Goal: Use online tool/utility: Utilize a website feature to perform a specific function

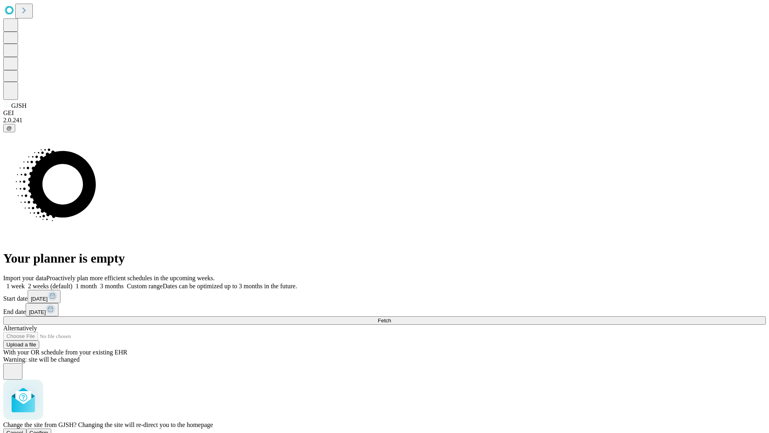
click at [48, 430] on span "Confirm" at bounding box center [39, 433] width 19 height 6
click at [25, 282] on label "1 week" at bounding box center [14, 285] width 22 height 7
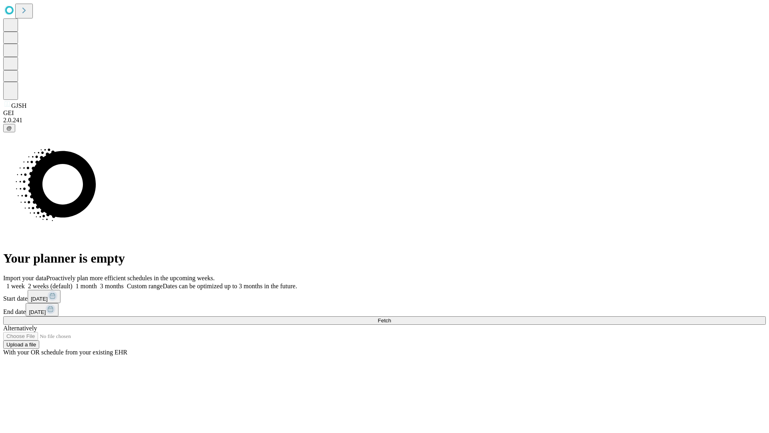
click at [391, 317] on span "Fetch" at bounding box center [384, 320] width 13 height 6
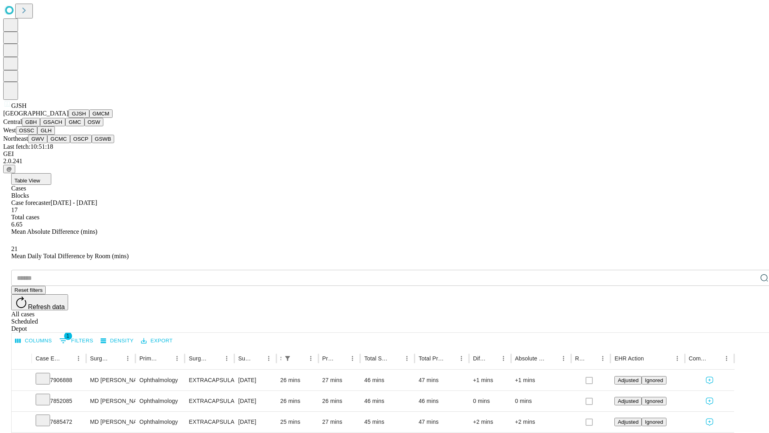
click at [89, 118] on button "GMCM" at bounding box center [100, 113] width 23 height 8
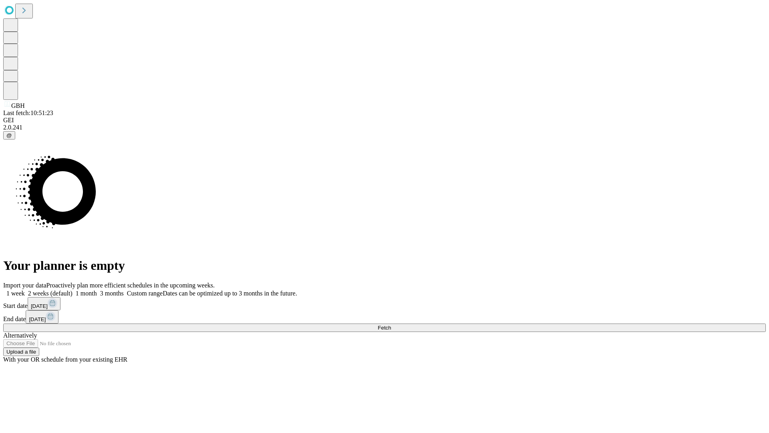
click at [25, 290] on label "1 week" at bounding box center [14, 293] width 22 height 7
click at [391, 325] on span "Fetch" at bounding box center [384, 328] width 13 height 6
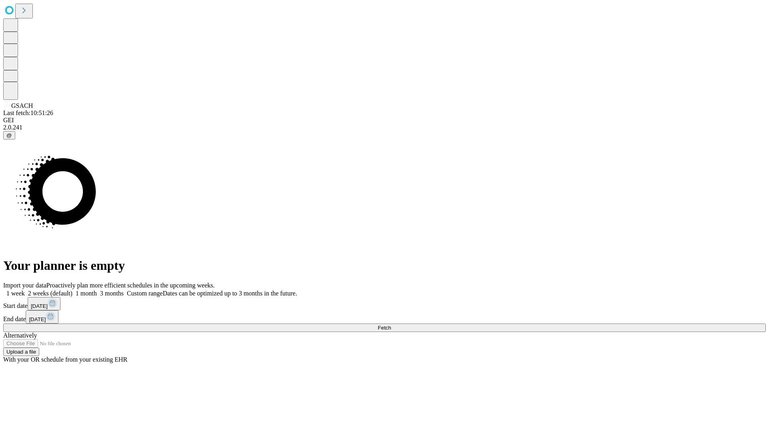
click at [25, 290] on label "1 week" at bounding box center [14, 293] width 22 height 7
click at [391, 325] on span "Fetch" at bounding box center [384, 328] width 13 height 6
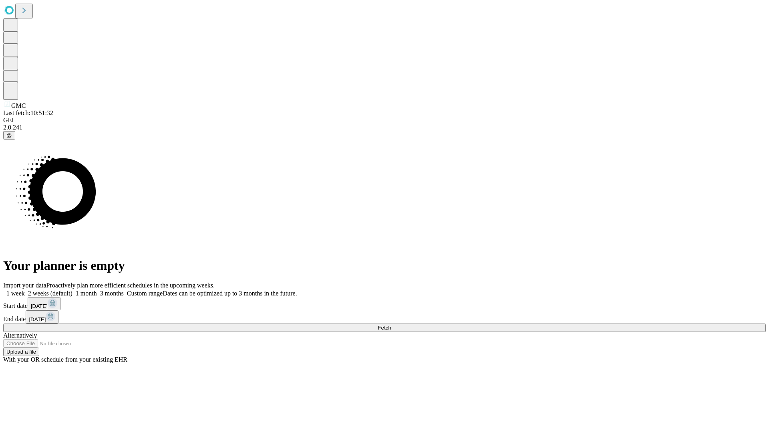
click at [25, 290] on label "1 week" at bounding box center [14, 293] width 22 height 7
click at [391, 325] on span "Fetch" at bounding box center [384, 328] width 13 height 6
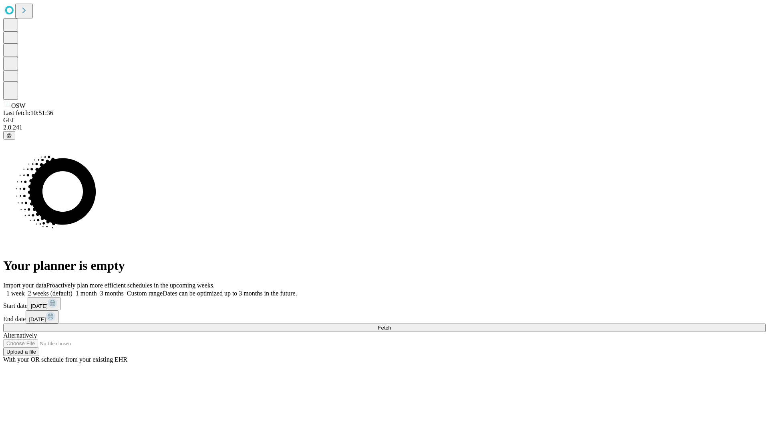
click at [391, 325] on span "Fetch" at bounding box center [384, 328] width 13 height 6
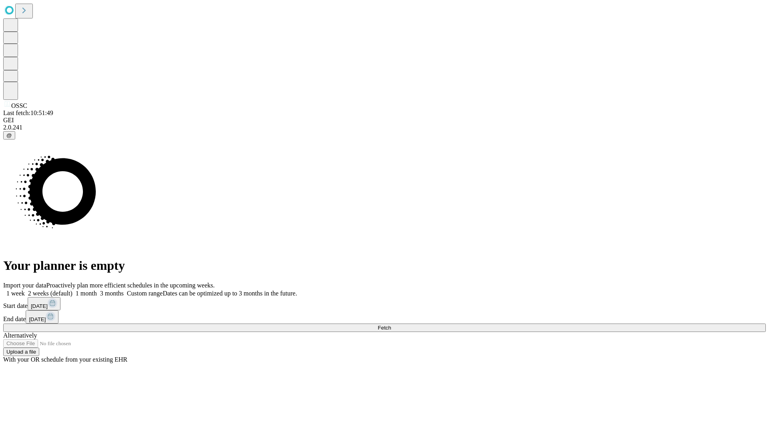
click at [391, 325] on span "Fetch" at bounding box center [384, 328] width 13 height 6
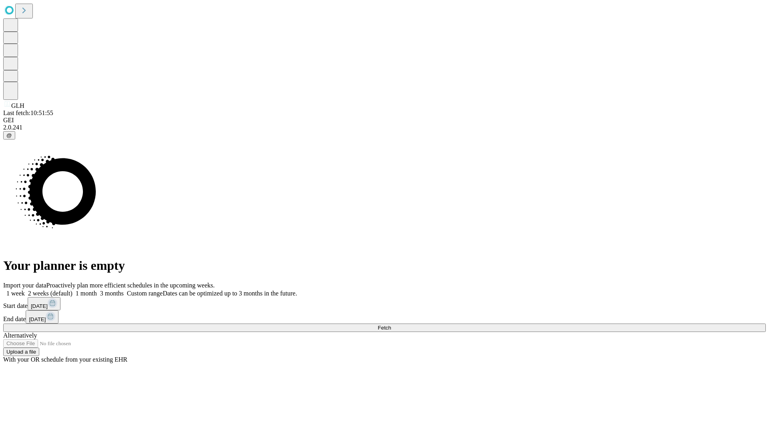
click at [25, 290] on label "1 week" at bounding box center [14, 293] width 22 height 7
click at [391, 325] on span "Fetch" at bounding box center [384, 328] width 13 height 6
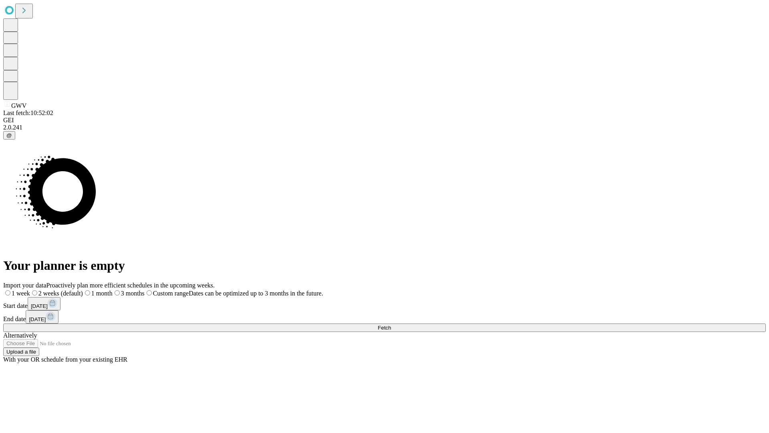
click at [30, 290] on label "1 week" at bounding box center [16, 293] width 27 height 7
click at [391, 325] on span "Fetch" at bounding box center [384, 328] width 13 height 6
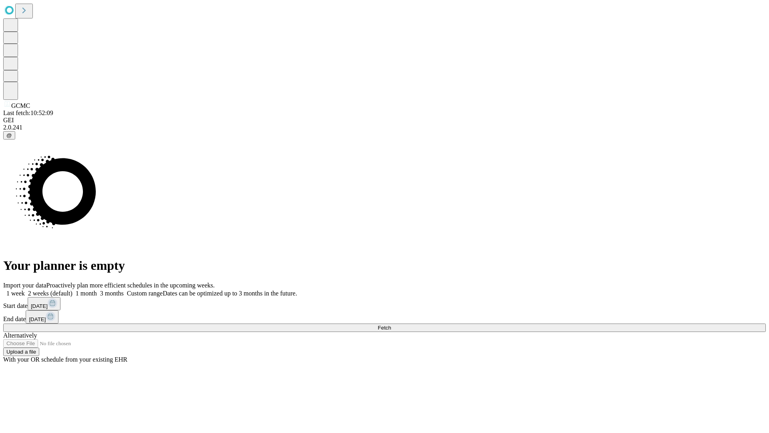
click at [25, 290] on label "1 week" at bounding box center [14, 293] width 22 height 7
click at [391, 325] on span "Fetch" at bounding box center [384, 328] width 13 height 6
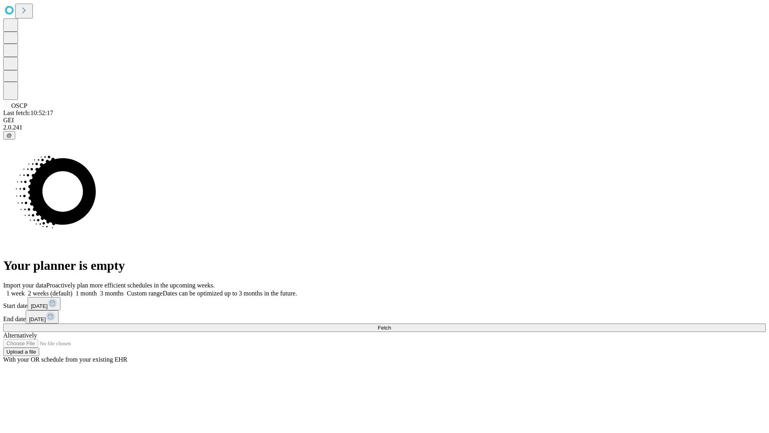
click at [25, 290] on label "1 week" at bounding box center [14, 293] width 22 height 7
click at [391, 325] on span "Fetch" at bounding box center [384, 328] width 13 height 6
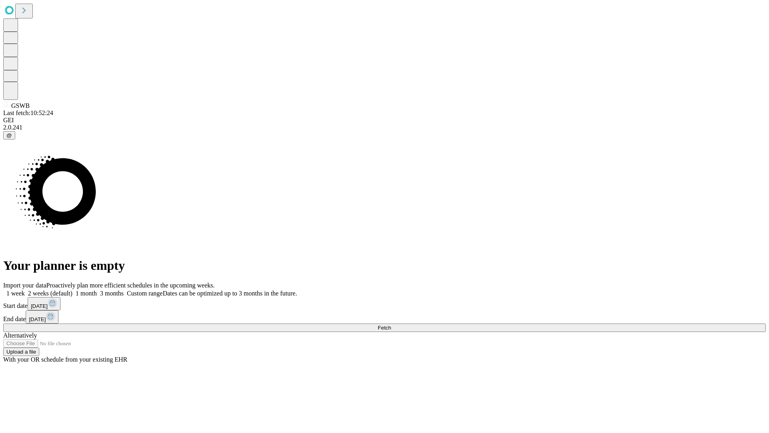
click at [25, 290] on label "1 week" at bounding box center [14, 293] width 22 height 7
click at [391, 325] on span "Fetch" at bounding box center [384, 328] width 13 height 6
